Goal: Information Seeking & Learning: Learn about a topic

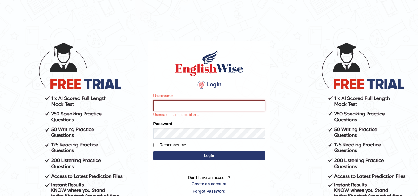
click at [185, 105] on input "Username" at bounding box center [208, 105] width 111 height 11
type input "Sureshkumar"
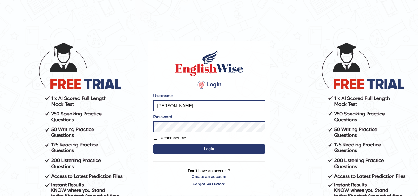
click at [154, 138] on input "Remember me" at bounding box center [155, 138] width 4 height 4
checkbox input "true"
click at [158, 142] on form "Please fix the following errors: Username Sureshkumar Password Remember me Login" at bounding box center [208, 124] width 111 height 62
click at [170, 149] on button "Login" at bounding box center [208, 148] width 111 height 9
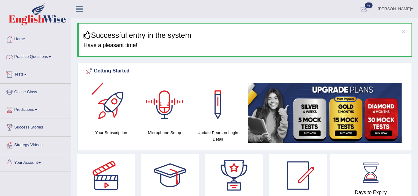
click at [41, 54] on link "Practice Questions" at bounding box center [35, 55] width 71 height 15
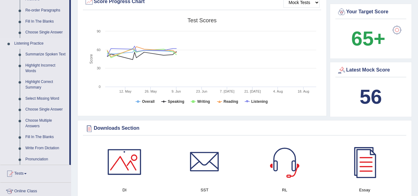
scroll to position [217, 0]
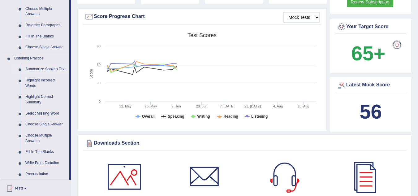
click at [40, 69] on link "Summarize Spoken Text" at bounding box center [46, 69] width 47 height 11
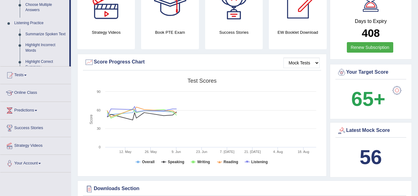
scroll to position [81, 0]
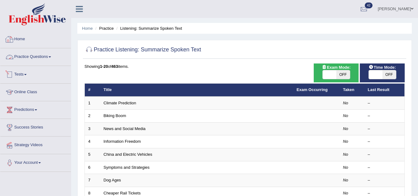
click at [30, 42] on link "Home" at bounding box center [35, 38] width 71 height 15
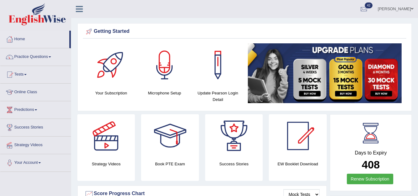
click at [43, 58] on link "Practice Questions" at bounding box center [35, 55] width 71 height 15
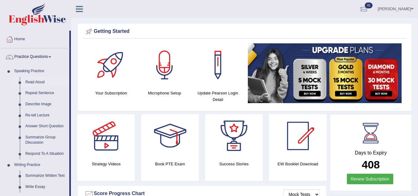
click at [35, 81] on link "Read Aloud" at bounding box center [46, 82] width 47 height 11
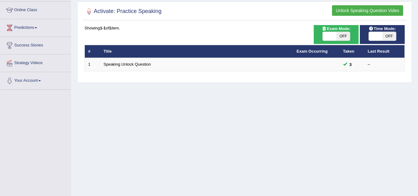
scroll to position [93, 0]
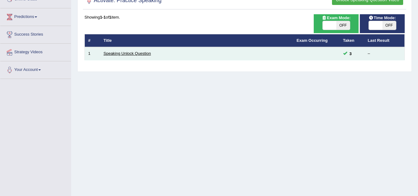
click at [132, 54] on link "Speaking Unlock Question" at bounding box center [127, 53] width 47 height 5
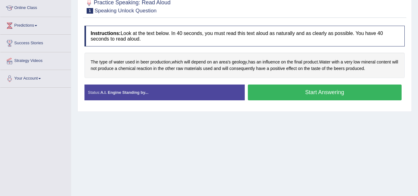
scroll to position [93, 0]
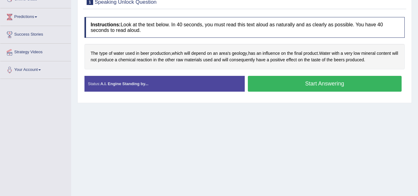
click at [312, 84] on button "Start Answering" at bounding box center [325, 84] width 154 height 16
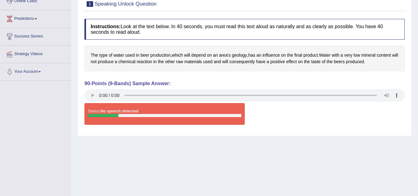
scroll to position [0, 0]
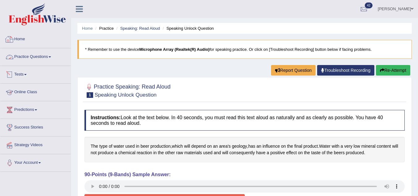
click at [19, 40] on link "Home" at bounding box center [35, 38] width 71 height 15
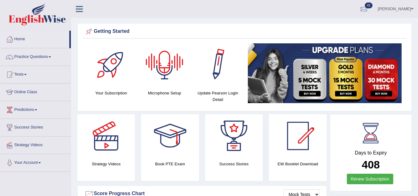
click at [161, 68] on div at bounding box center [164, 64] width 43 height 43
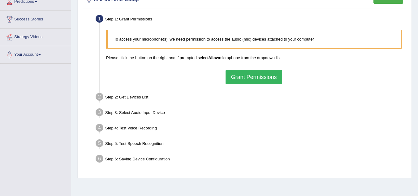
scroll to position [124, 0]
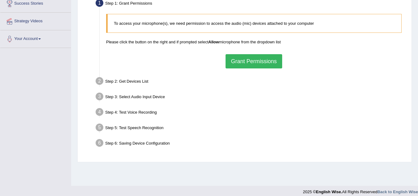
click at [264, 62] on button "Grant Permissions" at bounding box center [254, 61] width 56 height 14
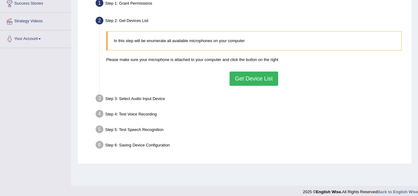
click at [256, 80] on button "Get Device List" at bounding box center [254, 78] width 48 height 14
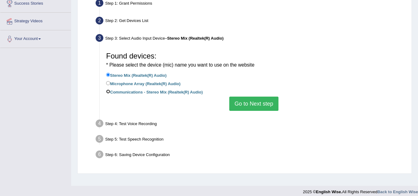
click at [108, 91] on input "Communications - Stereo Mix (Realtek(R) Audio)" at bounding box center [108, 91] width 4 height 4
radio input "true"
click at [263, 108] on button "Go to Next step" at bounding box center [253, 104] width 49 height 14
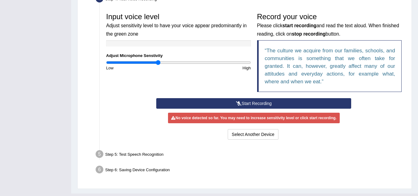
scroll to position [186, 0]
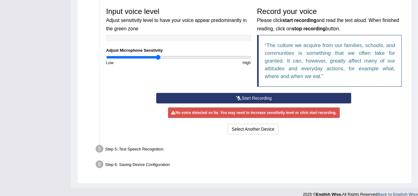
click at [261, 97] on button "Start Recording" at bounding box center [253, 98] width 195 height 11
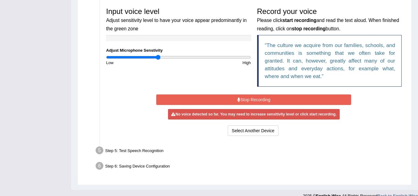
click at [276, 100] on button "Stop Recording" at bounding box center [253, 99] width 195 height 11
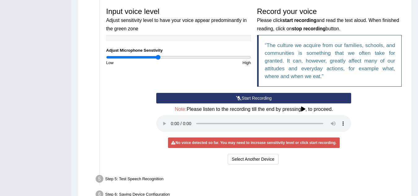
click at [263, 99] on button "Start Recording" at bounding box center [253, 98] width 195 height 11
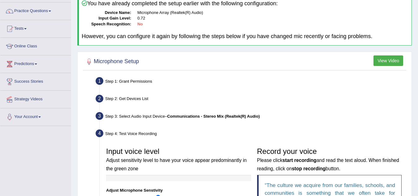
scroll to position [31, 0]
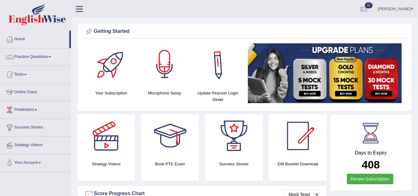
click at [166, 75] on div at bounding box center [164, 64] width 43 height 43
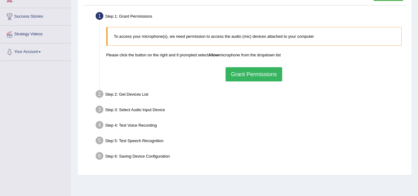
scroll to position [124, 0]
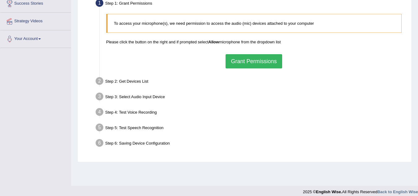
click at [255, 60] on button "Grant Permissions" at bounding box center [254, 61] width 56 height 14
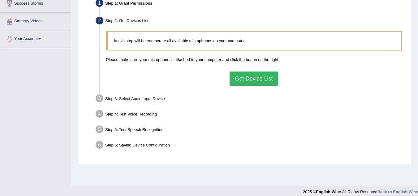
click at [266, 81] on button "Get Device List" at bounding box center [254, 78] width 48 height 14
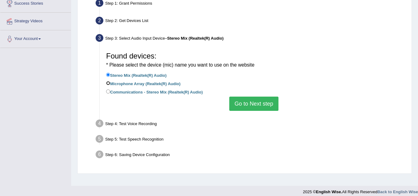
click at [108, 85] on input "Microphone Array (Realtek(R) Audio)" at bounding box center [108, 83] width 4 height 4
radio input "true"
click at [248, 101] on button "Go to Next step" at bounding box center [253, 104] width 49 height 14
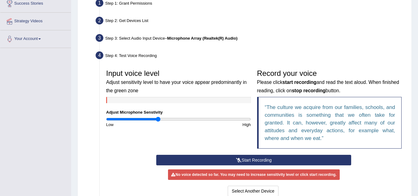
click at [232, 160] on button "Start Recording" at bounding box center [253, 160] width 195 height 11
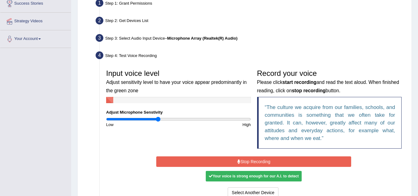
scroll to position [155, 0]
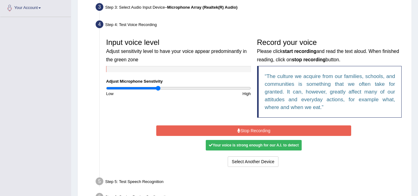
click at [263, 130] on button "Stop Recording" at bounding box center [253, 130] width 195 height 11
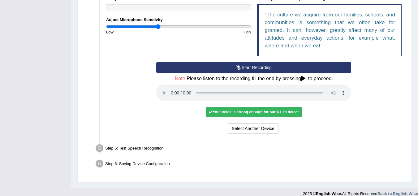
scroll to position [217, 0]
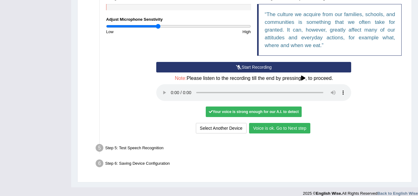
click at [299, 126] on button "Voice is ok. Go to Next step" at bounding box center [279, 128] width 61 height 11
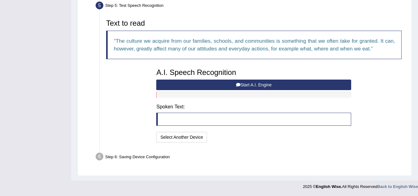
scroll to position [191, 0]
click at [272, 84] on button "Start A.I. Engine" at bounding box center [253, 85] width 195 height 11
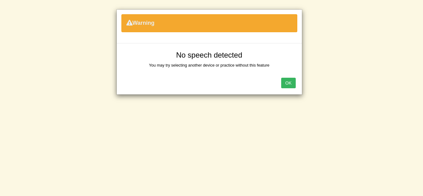
click at [292, 81] on button "OK" at bounding box center [288, 83] width 14 height 11
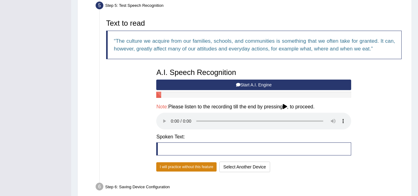
click at [199, 169] on button "I will practice without this feature" at bounding box center [186, 166] width 60 height 9
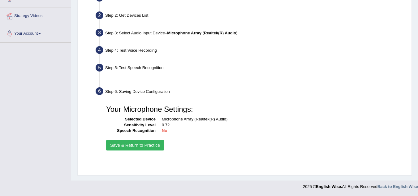
scroll to position [129, 0]
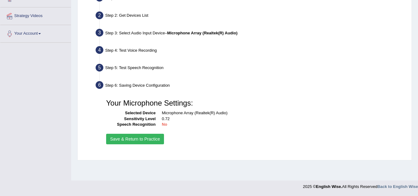
click at [133, 144] on div "Your Microphone Settings: Selected Device Microphone Array (Realtek(R) Audio) S…" at bounding box center [254, 121] width 302 height 56
click at [135, 141] on button "Save & Return to Practice" at bounding box center [135, 139] width 58 height 11
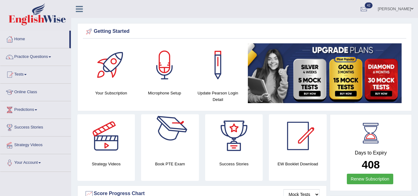
click at [174, 87] on div "Microphone Setup" at bounding box center [164, 69] width 47 height 53
click at [28, 54] on link "Practice Questions" at bounding box center [35, 55] width 71 height 15
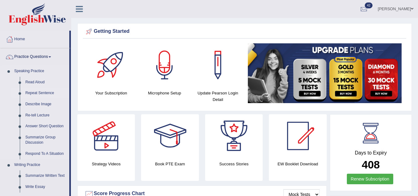
click at [32, 92] on link "Repeat Sentence" at bounding box center [46, 93] width 47 height 11
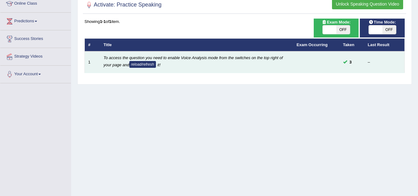
scroll to position [93, 0]
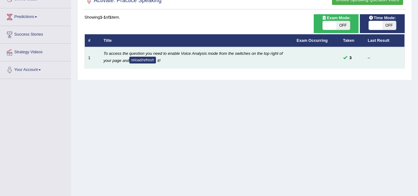
click at [143, 59] on button "reload/refresh" at bounding box center [142, 60] width 27 height 7
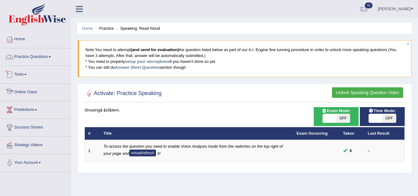
click at [36, 56] on link "Practice Questions" at bounding box center [35, 55] width 71 height 15
click at [36, 56] on link "Practice Questions" at bounding box center [34, 55] width 69 height 15
click at [354, 88] on button "Unlock Speaking Question Video" at bounding box center [367, 92] width 71 height 11
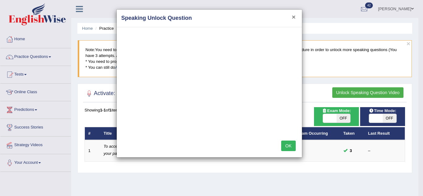
click at [295, 17] on button "×" at bounding box center [293, 17] width 4 height 6
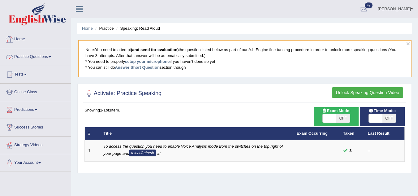
click at [35, 39] on link "Home" at bounding box center [35, 38] width 71 height 15
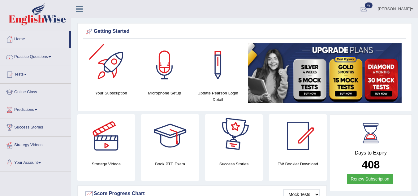
click at [159, 87] on div "Microphone Setup" at bounding box center [164, 69] width 47 height 53
click at [160, 94] on h4 "Microphone Setup" at bounding box center [164, 93] width 47 height 6
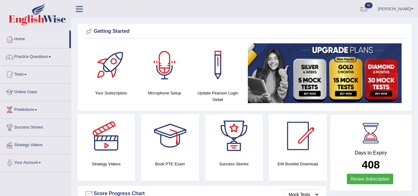
click at [165, 74] on div at bounding box center [164, 64] width 43 height 43
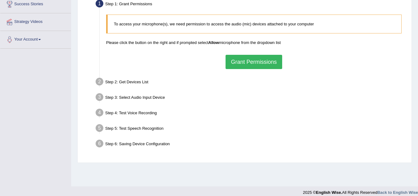
scroll to position [124, 0]
click at [260, 60] on button "Grant Permissions" at bounding box center [254, 61] width 56 height 14
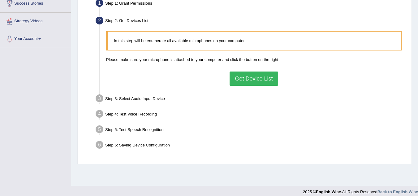
click at [272, 80] on button "Get Device List" at bounding box center [254, 78] width 48 height 14
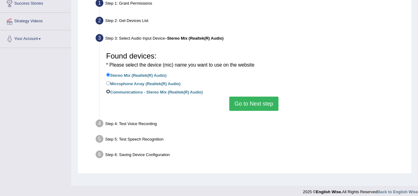
click at [109, 91] on input "Communications - Stereo Mix (Realtek(R) Audio)" at bounding box center [108, 91] width 4 height 4
radio input "true"
click at [105, 73] on div "Found devices: * Please select the device (mic) name you want to use on the web…" at bounding box center [254, 80] width 302 height 68
click at [109, 74] on input "Stereo Mix (Realtek(R) Audio)" at bounding box center [108, 75] width 4 height 4
radio input "true"
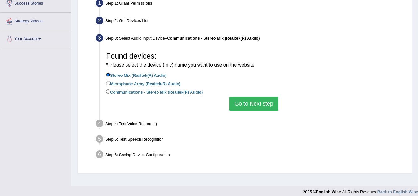
click at [109, 74] on input "Stereo Mix (Realtek(R) Audio)" at bounding box center [108, 75] width 4 height 4
click at [255, 102] on button "Go to Next step" at bounding box center [253, 104] width 49 height 14
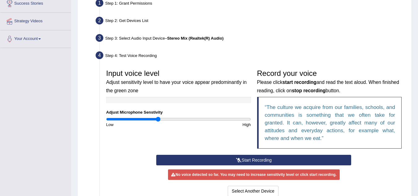
click at [242, 158] on button "Start Recording" at bounding box center [253, 160] width 195 height 11
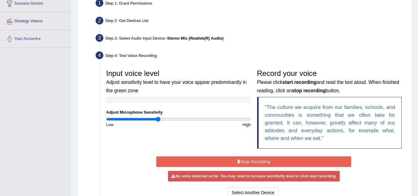
click at [240, 161] on icon at bounding box center [238, 161] width 3 height 4
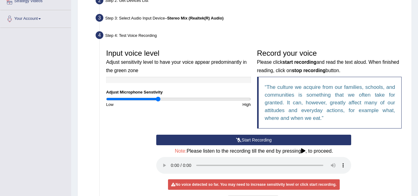
scroll to position [155, 0]
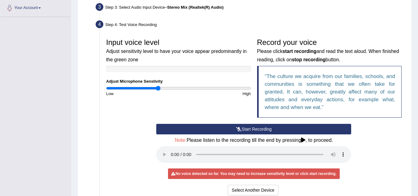
click at [256, 130] on button "Start Recording" at bounding box center [253, 129] width 195 height 11
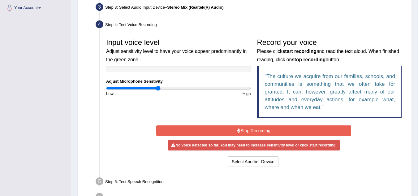
click at [256, 129] on button "Stop Recording" at bounding box center [253, 130] width 195 height 11
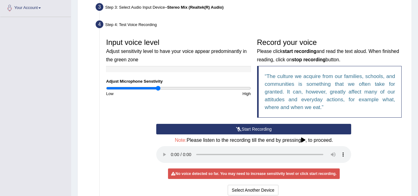
click at [256, 128] on button "Start Recording" at bounding box center [253, 129] width 195 height 11
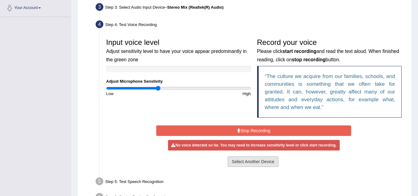
click at [244, 165] on button "Select Another Device" at bounding box center [253, 161] width 51 height 11
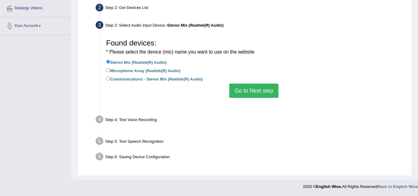
scroll to position [129, 0]
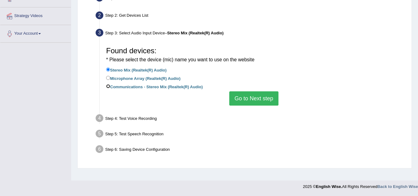
click at [108, 85] on input "Communications - Stereo Mix (Realtek(R) Audio)" at bounding box center [108, 86] width 4 height 4
radio input "true"
click at [258, 96] on button "Go to Next step" at bounding box center [253, 98] width 49 height 14
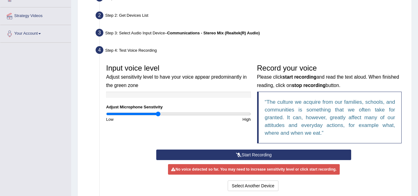
click at [270, 154] on button "Start Recording" at bounding box center [253, 154] width 195 height 11
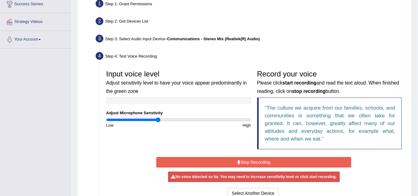
scroll to position [98, 0]
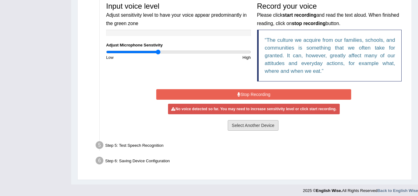
click at [249, 125] on button "Select Another Device" at bounding box center [253, 125] width 51 height 11
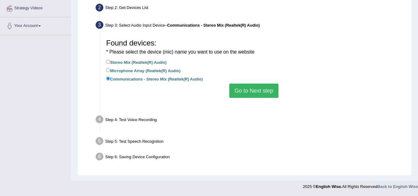
scroll to position [129, 0]
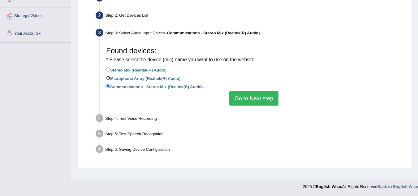
click at [108, 79] on input "Microphone Array (Realtek(R) Audio)" at bounding box center [108, 78] width 4 height 4
radio input "true"
click at [255, 104] on button "Go to Next step" at bounding box center [253, 98] width 49 height 14
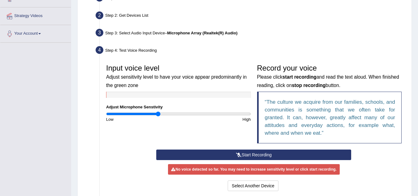
click at [250, 156] on button "Start Recording" at bounding box center [253, 154] width 195 height 11
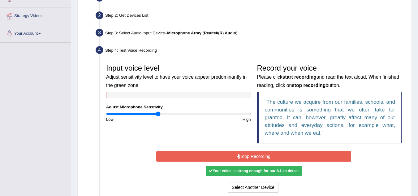
click at [287, 155] on button "Stop Recording" at bounding box center [253, 156] width 195 height 11
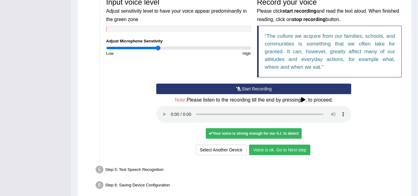
scroll to position [222, 0]
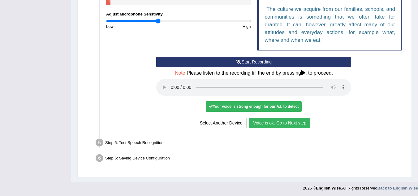
click at [272, 125] on button "Voice is ok. Go to Next step" at bounding box center [279, 123] width 61 height 11
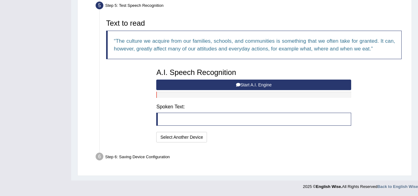
scroll to position [191, 0]
click at [214, 86] on button "Start A.I. Engine" at bounding box center [253, 85] width 195 height 11
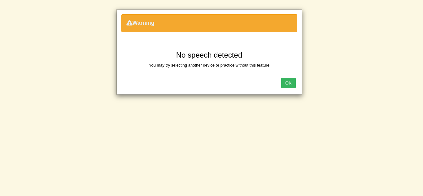
click at [292, 83] on button "OK" at bounding box center [288, 83] width 14 height 11
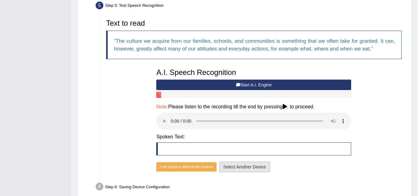
click at [241, 170] on button "Select Another Device" at bounding box center [244, 166] width 51 height 11
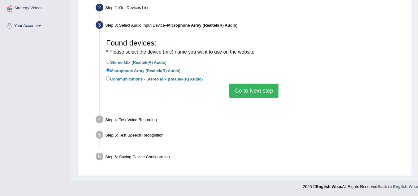
scroll to position [129, 0]
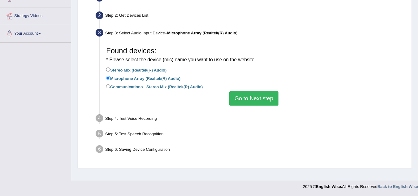
click at [112, 70] on label "Stereo Mix (Realtek(R) Audio)" at bounding box center [136, 69] width 60 height 7
click at [110, 70] on input "Stereo Mix (Realtek(R) Audio)" at bounding box center [108, 69] width 4 height 4
radio input "true"
drag, startPoint x: 350, startPoint y: 157, endPoint x: 339, endPoint y: 152, distance: 12.0
click at [349, 156] on div "Step 1: Grant Permissions To access your microphone(s), we need permission to a…" at bounding box center [244, 78] width 323 height 173
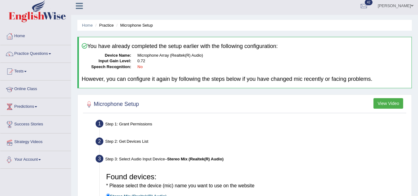
scroll to position [0, 0]
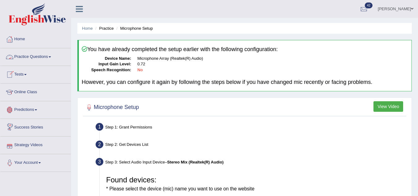
click at [51, 61] on link "Practice Questions" at bounding box center [35, 55] width 71 height 15
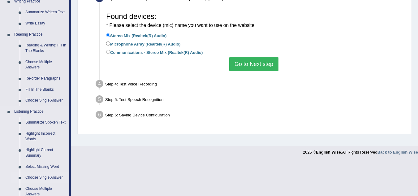
scroll to position [217, 0]
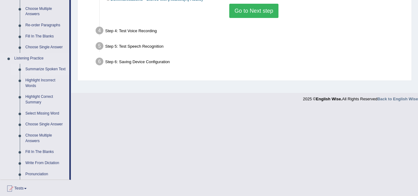
click at [40, 66] on link "Summarize Spoken Text" at bounding box center [46, 69] width 47 height 11
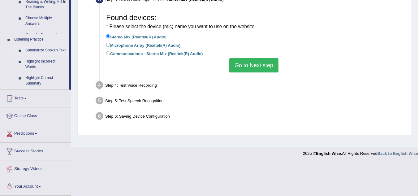
scroll to position [129, 0]
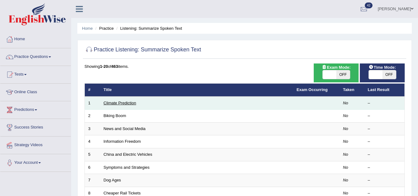
click at [130, 101] on link "Climate Prediction" at bounding box center [120, 103] width 33 height 5
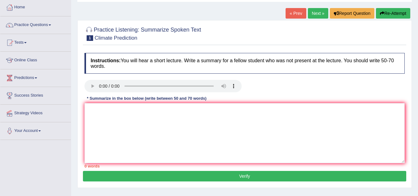
scroll to position [31, 0]
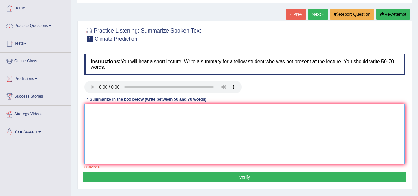
click at [111, 114] on textarea at bounding box center [244, 134] width 320 height 60
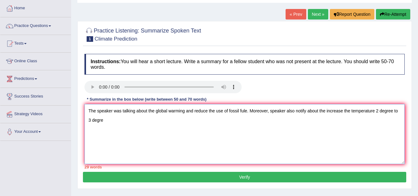
click at [107, 118] on textarea "The speaker was talking about the global warming and reduce the use of fossil f…" at bounding box center [244, 134] width 320 height 60
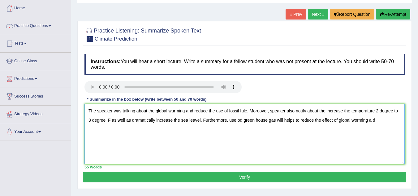
click at [241, 120] on textarea "The speaker was talking about the global warming and reduce the use of fossil f…" at bounding box center [244, 134] width 320 height 60
click at [270, 121] on textarea "The speaker was talking about the global warming and reduce the use of fossil f…" at bounding box center [244, 134] width 320 height 60
click at [276, 119] on textarea "The speaker was talking about the global warming and reduce the use of fossil f…" at bounding box center [244, 134] width 320 height 60
click at [368, 120] on textarea "The speaker was talking about the global warming and reduce the use of fossil f…" at bounding box center [244, 134] width 320 height 60
type textarea "The speaker was talking about the global warming and reduce the use of fossil f…"
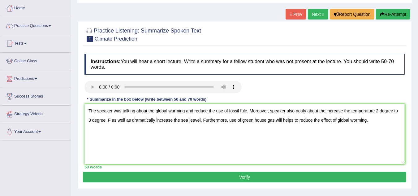
click at [276, 175] on button "Verify" at bounding box center [244, 177] width 323 height 11
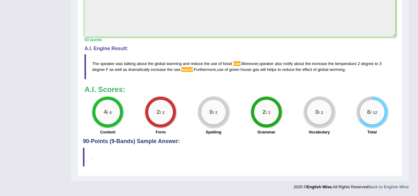
scroll to position [208, 0]
click at [187, 70] on span "leavel" at bounding box center [186, 69] width 11 height 5
click at [237, 64] on span "fule" at bounding box center [236, 63] width 7 height 5
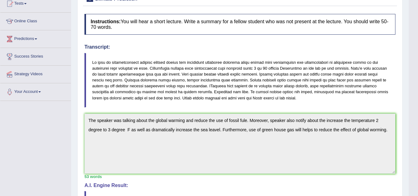
scroll to position [0, 0]
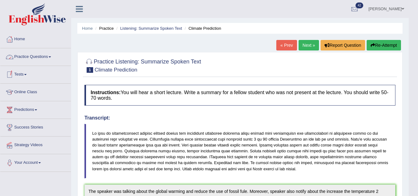
click at [28, 55] on link "Practice Questions" at bounding box center [35, 55] width 71 height 15
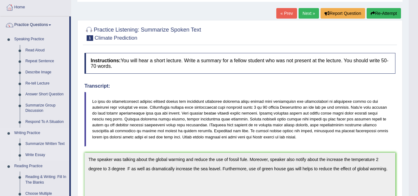
scroll to position [31, 0]
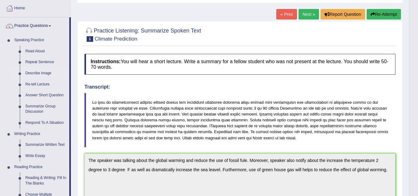
click at [41, 72] on link "Describe Image" at bounding box center [46, 73] width 47 height 11
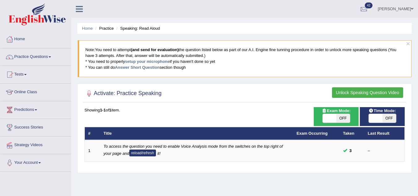
click at [346, 90] on button "Unlock Speaking Question Video" at bounding box center [367, 92] width 71 height 11
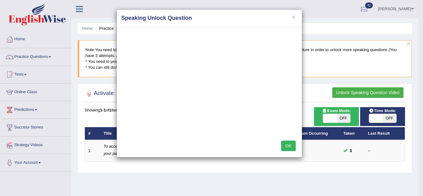
click at [291, 25] on div "× Speaking Unlock Question" at bounding box center [209, 19] width 185 height 18
click at [294, 16] on button "×" at bounding box center [293, 17] width 4 height 6
